Goal: Find specific page/section

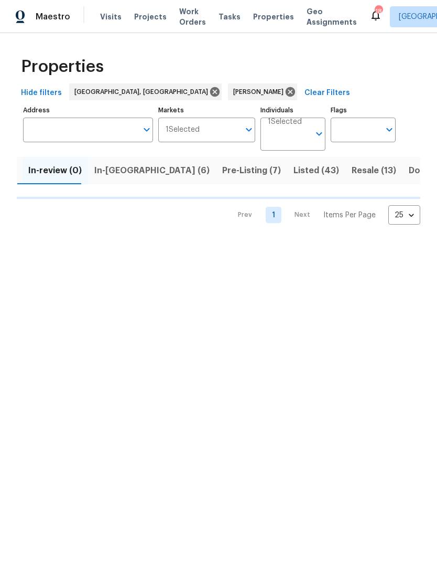
scroll to position [0, 132]
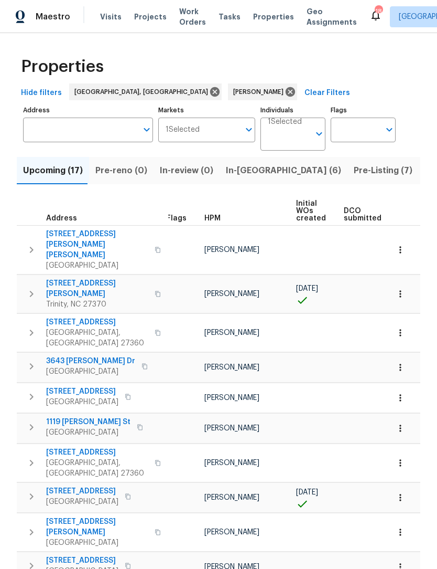
scroll to position [0, 3]
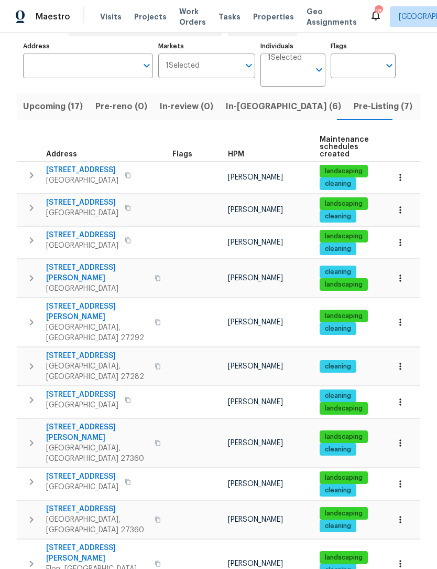
scroll to position [68, 0]
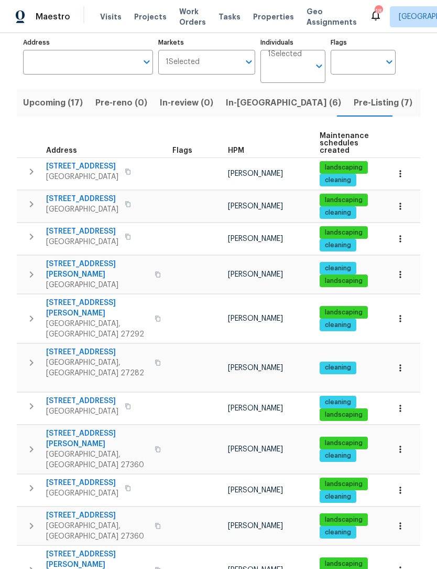
click at [86, 297] on span "[STREET_ADDRESS][PERSON_NAME]" at bounding box center [97, 307] width 102 height 21
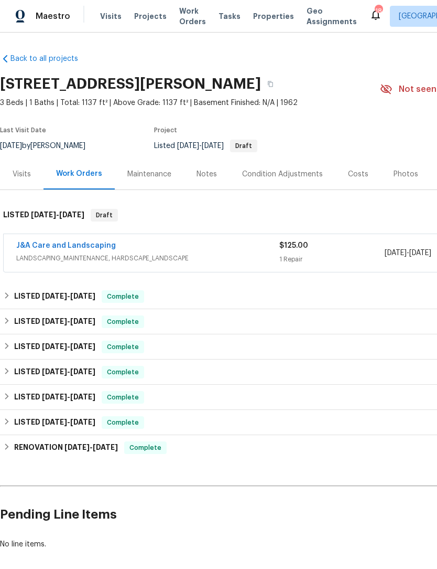
scroll to position [12, 0]
